Goal: Communication & Community: Answer question/provide support

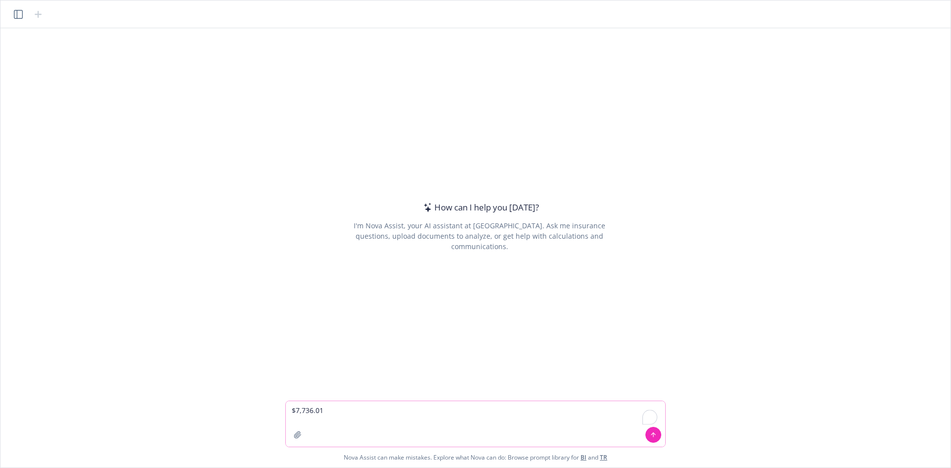
click at [411, 419] on textarea "$7,736.01" at bounding box center [476, 424] width 380 height 46
paste textarea "$22,167.80"
click at [409, 412] on textarea "$7,736.01 $22,167.80" at bounding box center [476, 424] width 380 height 46
click at [409, 433] on textarea "$7,736.01 $22,167.80" at bounding box center [476, 424] width 380 height 46
paste textarea "$57,450.00"
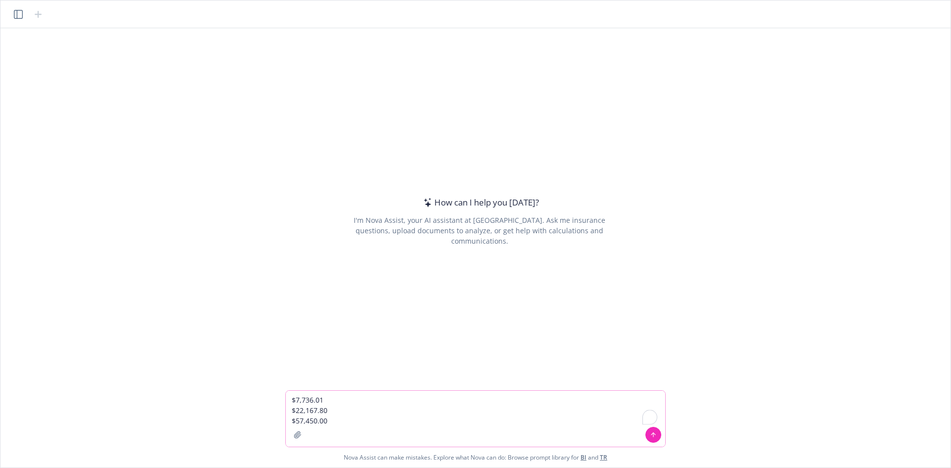
click at [403, 429] on textarea "$7,736.01 $22,167.80 $57,450.00" at bounding box center [476, 419] width 380 height 56
paste textarea "$6,088.95"
click at [360, 429] on textarea "$7,736.01 $22,167.80 $57,450.00 $6,088.95" at bounding box center [476, 414] width 380 height 66
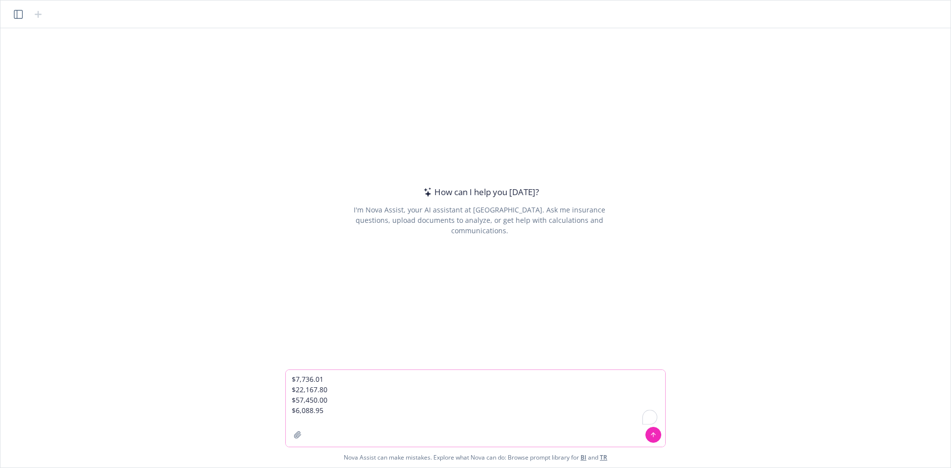
paste textarea "$39,806.55"
paste textarea "$4,706.00"
click at [402, 423] on textarea "$7,736.01 $22,167.80 $57,450.00 $6,088.95 $39,806.55 $4,706.00" at bounding box center [476, 403] width 380 height 87
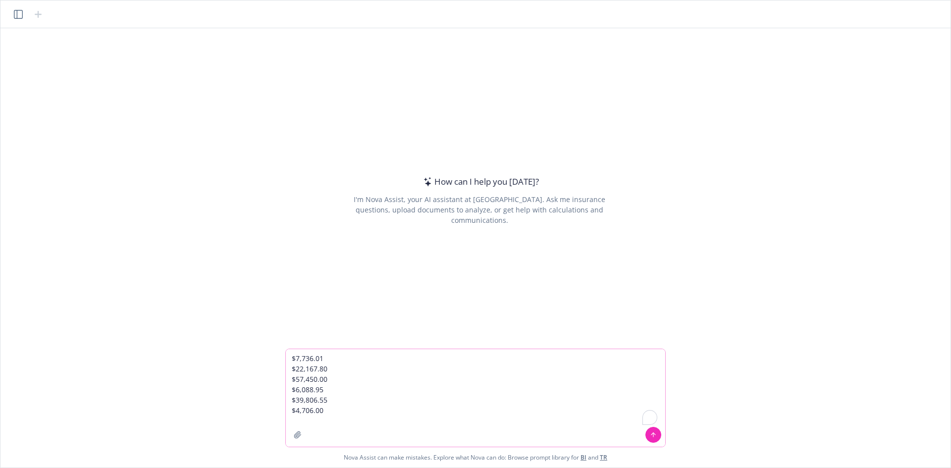
paste textarea "$1,004.00"
click at [334, 422] on textarea "$7,736.01 $22,167.80 $57,450.00 $6,088.95 $39,806.55 $4,706.00 $1,004.00" at bounding box center [476, 398] width 380 height 98
paste textarea "$300.00"
click at [340, 414] on textarea "$7,736.01 $22,167.80 $57,450.00 $6,088.95 $39,806.55 $4,706.00 $1,004.00 $300.00" at bounding box center [476, 393] width 380 height 108
click at [346, 423] on textarea "$7,736.01 $22,167.80 $57,450.00 $6,088.95 $39,806.55 $4,706.00 $1,004.00 $300.00" at bounding box center [476, 393] width 380 height 108
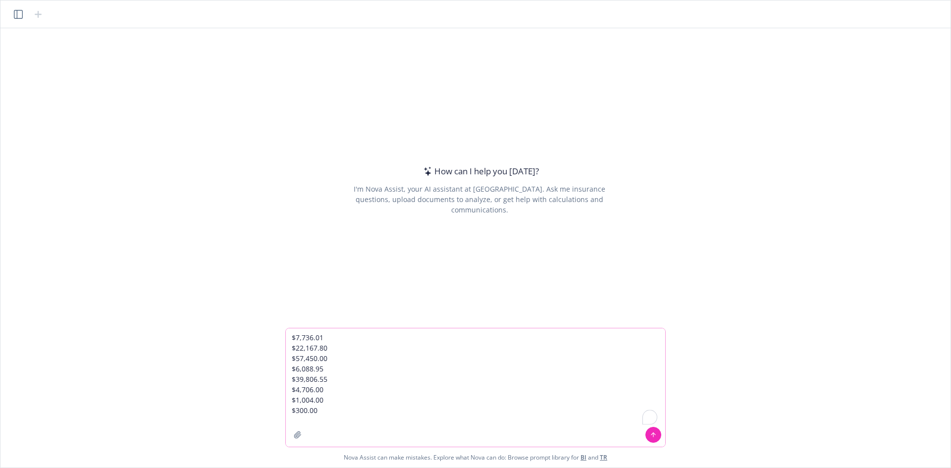
paste textarea "$33,050.20"
click at [395, 415] on textarea "$7,736.01 $22,167.80 $57,450.00 $6,088.95 $39,806.55 $4,706.00 $1,004.00 $300.0…" at bounding box center [476, 387] width 380 height 118
click at [399, 421] on textarea "$7,736.01 $22,167.80 $57,450.00 $6,088.95 $39,806.55 $4,706.00 $1,004.00 $300.0…" at bounding box center [476, 387] width 380 height 118
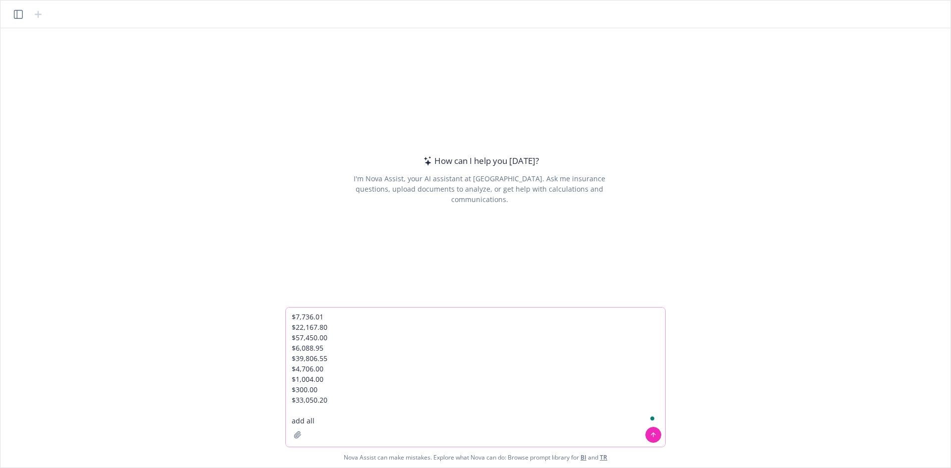
type textarea "$7,736.01 $22,167.80 $57,450.00 $6,088.95 $39,806.55 $4,706.00 $1,004.00 $300.0…"
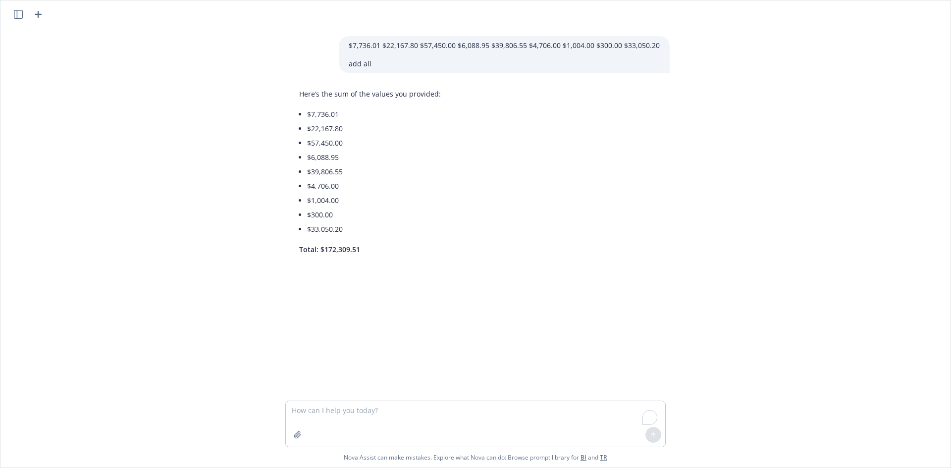
click at [144, 262] on div "$7,736.01 $22,167.80 $57,450.00 $6,088.95 $39,806.55 $4,706.00 $1,004.00 $300.0…" at bounding box center [475, 214] width 942 height 373
click at [598, 323] on div "$7,736.01 $22,167.80 $57,450.00 $6,088.95 $39,806.55 $4,706.00 $1,004.00 $300.0…" at bounding box center [475, 214] width 942 height 373
click at [653, 296] on div "$7,736.01 $22,167.80 $57,450.00 $6,088.95 $39,806.55 $4,706.00 $1,004.00 $300.0…" at bounding box center [475, 214] width 942 height 373
